Goal: Information Seeking & Learning: Learn about a topic

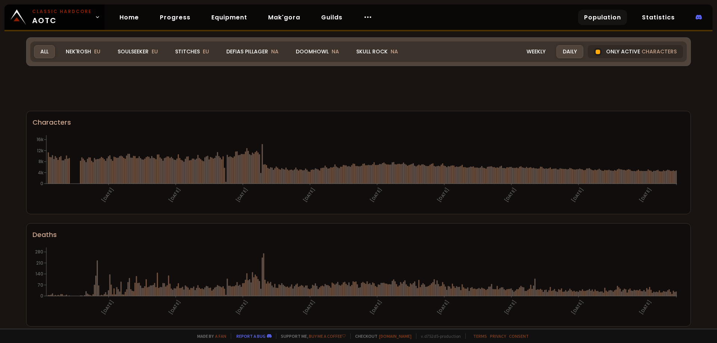
scroll to position [299, 0]
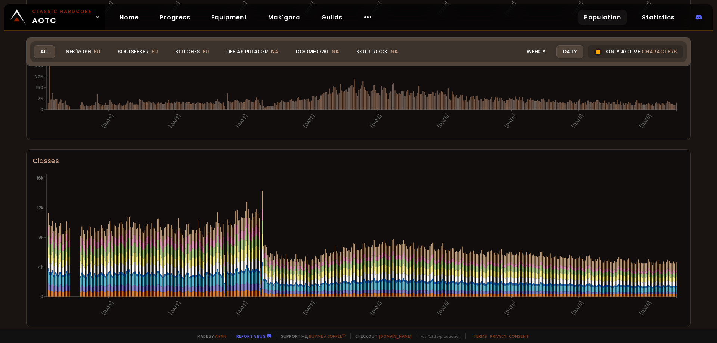
click at [46, 49] on div "All" at bounding box center [44, 51] width 21 height 13
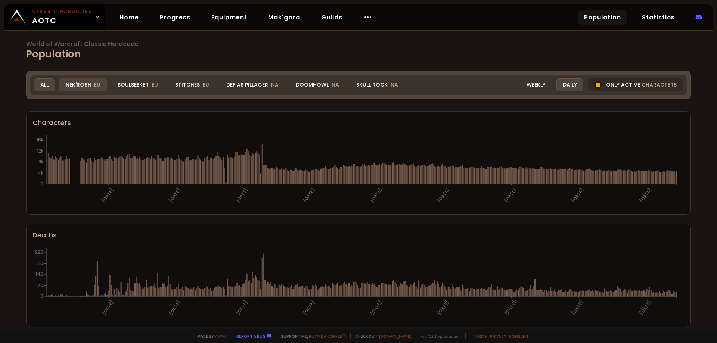
click at [84, 87] on div "Nek'Rosh EU" at bounding box center [82, 84] width 47 height 13
click at [196, 84] on div "Stitches EU" at bounding box center [192, 84] width 47 height 13
